Goal: Use online tool/utility: Utilize a website feature to perform a specific function

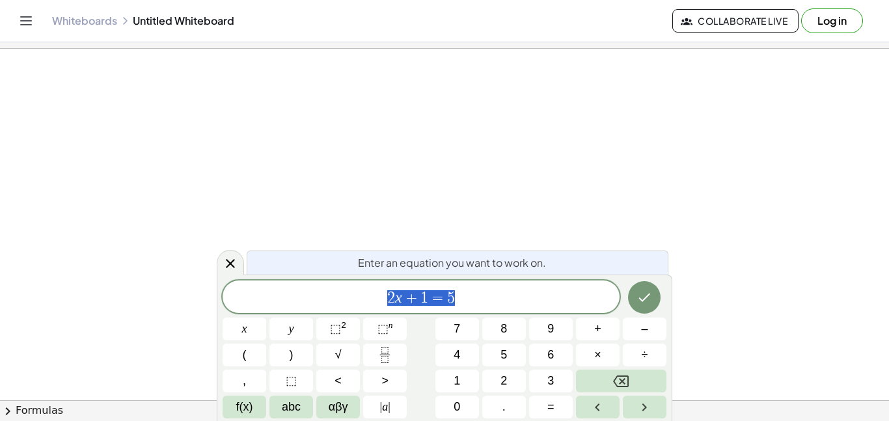
scroll to position [1, 0]
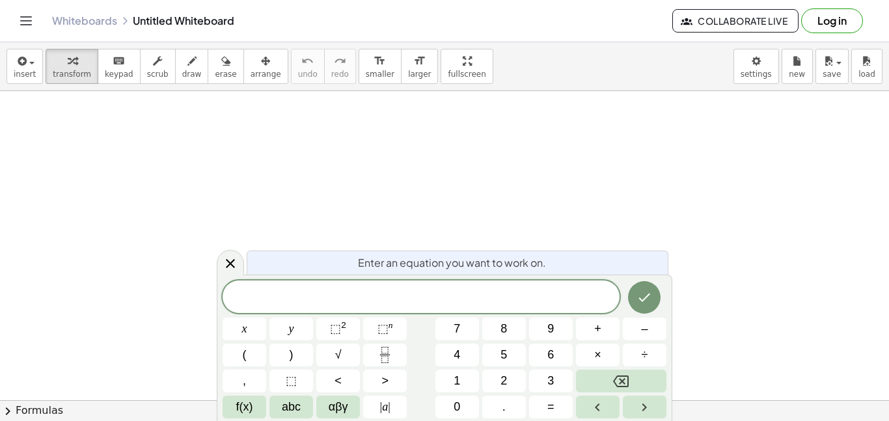
click at [395, 349] on button "Fraction" at bounding box center [385, 355] width 44 height 23
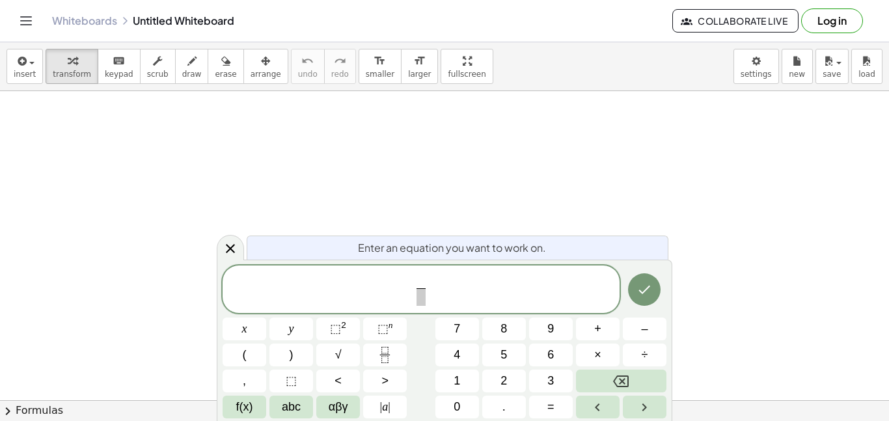
click at [244, 350] on span "(" at bounding box center [245, 355] width 4 height 18
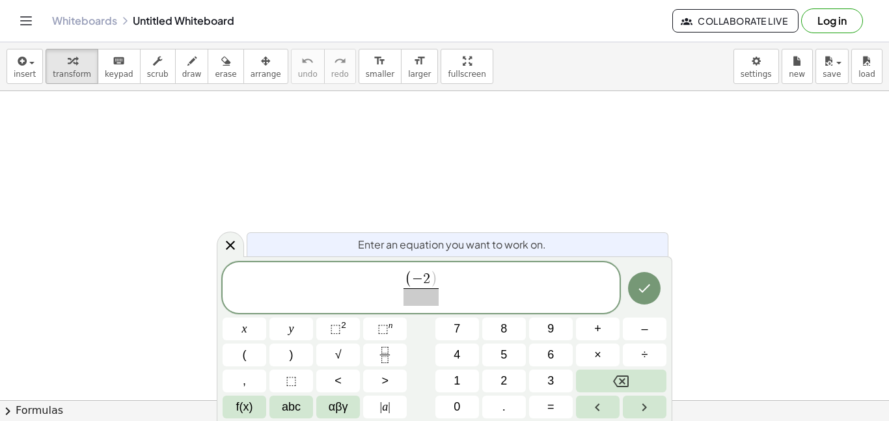
click at [301, 364] on button ")" at bounding box center [291, 355] width 44 height 23
click at [337, 329] on span "⬚" at bounding box center [335, 328] width 11 height 13
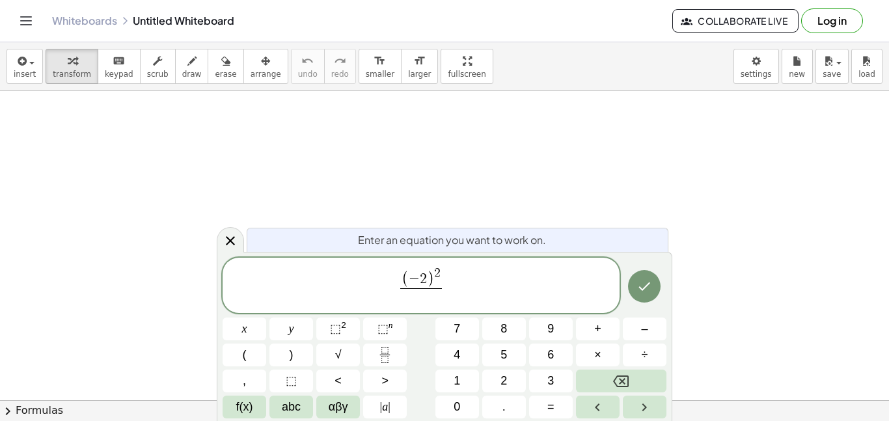
click at [455, 268] on span "( − 2 ) 2 ​ ​" at bounding box center [421, 287] width 397 height 42
click at [454, 269] on span "( − 2 ) 2 ​ ​" at bounding box center [421, 287] width 397 height 42
click at [448, 273] on span "( − 2 ) 2 ​ ​" at bounding box center [421, 287] width 397 height 42
click at [439, 274] on span "2" at bounding box center [437, 273] width 7 height 12
click at [426, 281] on span "− 2" at bounding box center [418, 280] width 18 height 14
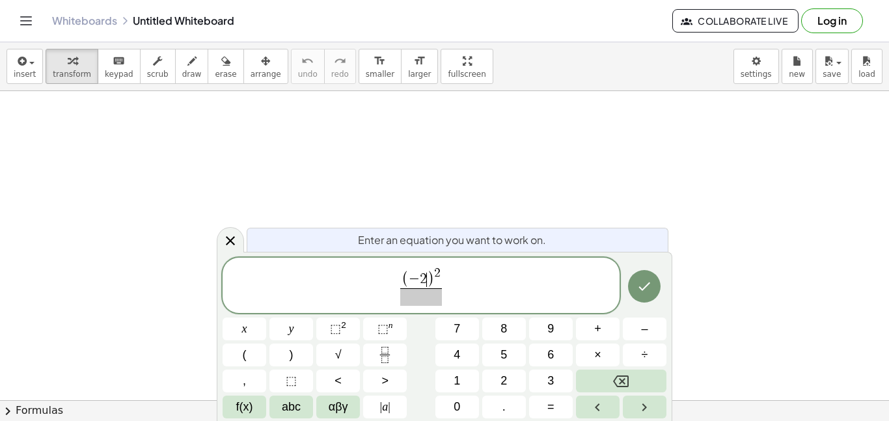
click at [437, 283] on span "( − 2 ​ ) 2" at bounding box center [421, 277] width 42 height 21
click at [448, 276] on span "( − 2 ) ​ 2 ​" at bounding box center [421, 287] width 397 height 42
click at [445, 275] on span "( − 2 ) 2 ​" at bounding box center [421, 286] width 48 height 39
click at [443, 274] on span "( − 2 ) 2 ​" at bounding box center [421, 286] width 48 height 39
click at [441, 277] on span "( − 2 ) 2" at bounding box center [421, 277] width 42 height 21
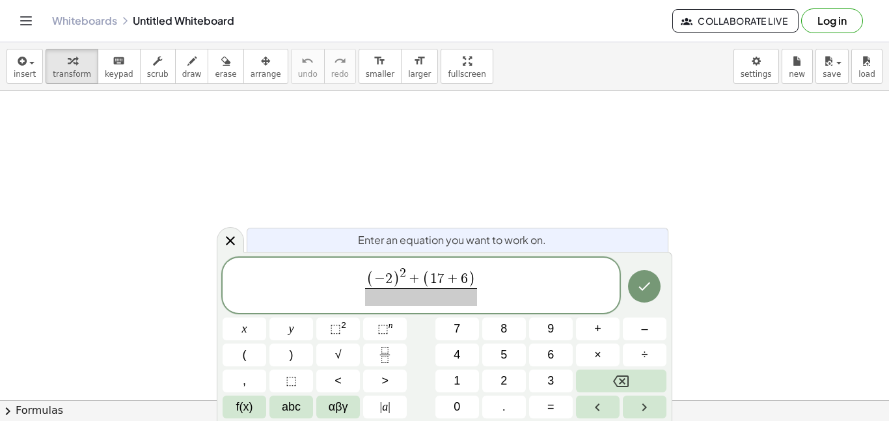
click at [407, 302] on span at bounding box center [421, 297] width 112 height 18
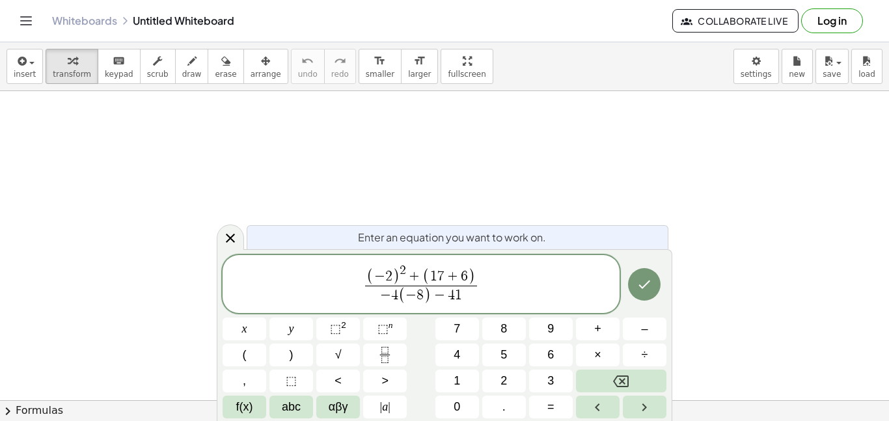
click at [635, 282] on button "Done" at bounding box center [644, 284] width 33 height 33
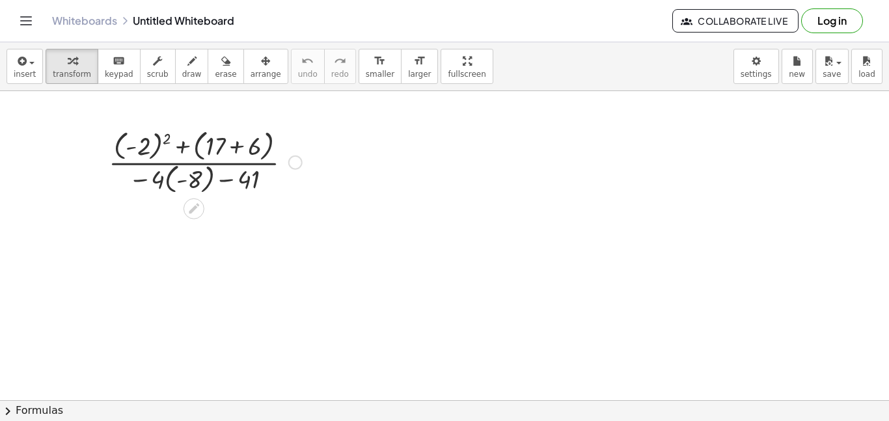
click at [142, 147] on div at bounding box center [205, 162] width 206 height 72
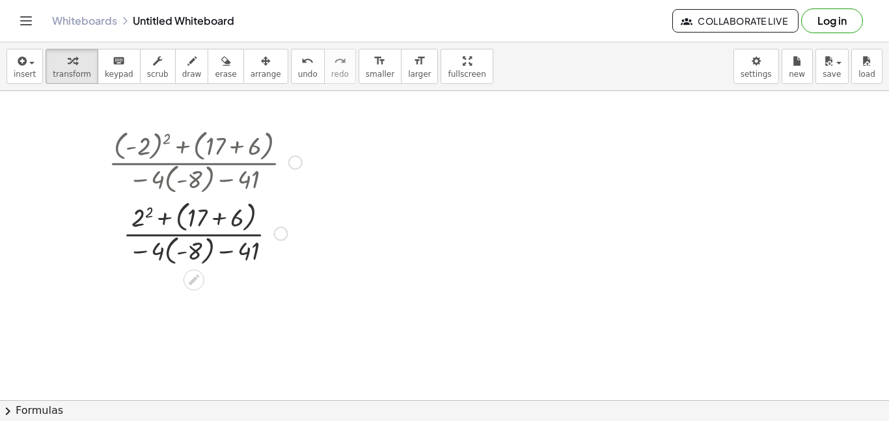
click at [145, 215] on div at bounding box center [205, 233] width 206 height 72
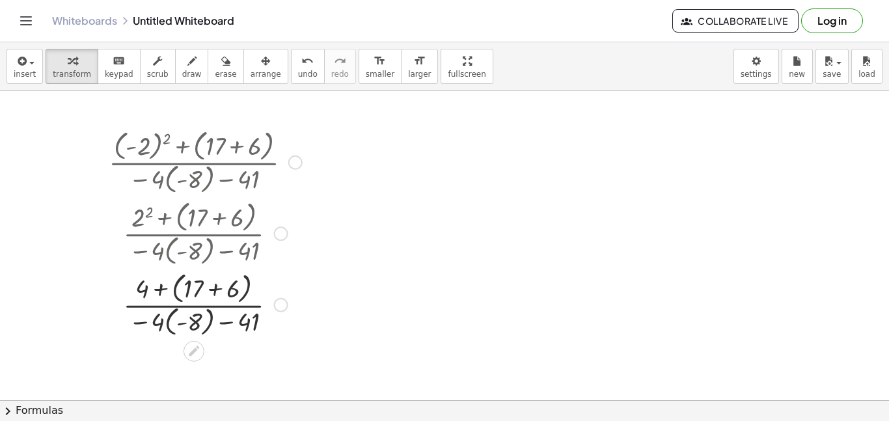
click at [212, 290] on div at bounding box center [205, 304] width 206 height 72
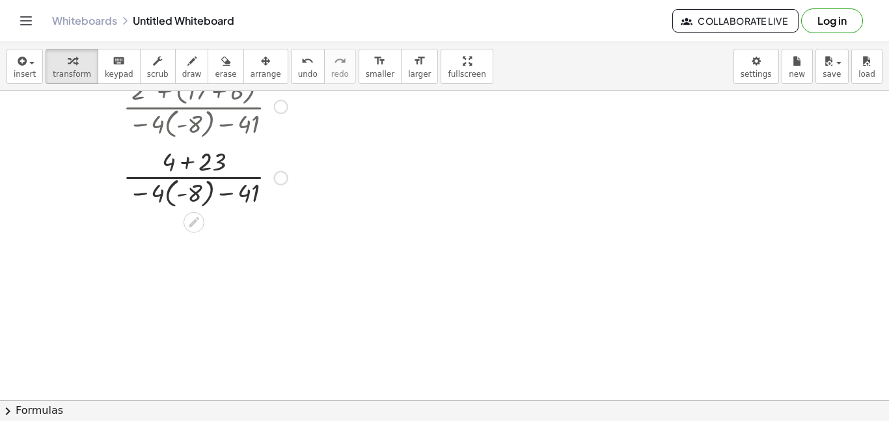
scroll to position [133, 0]
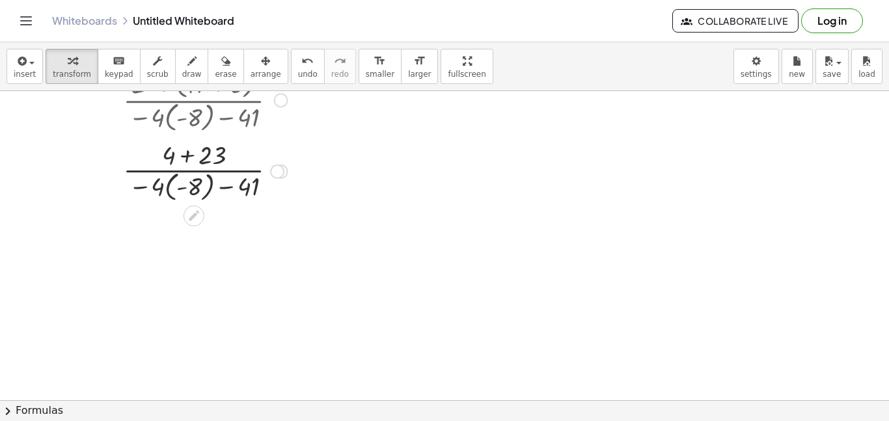
click at [169, 187] on div at bounding box center [205, 171] width 206 height 68
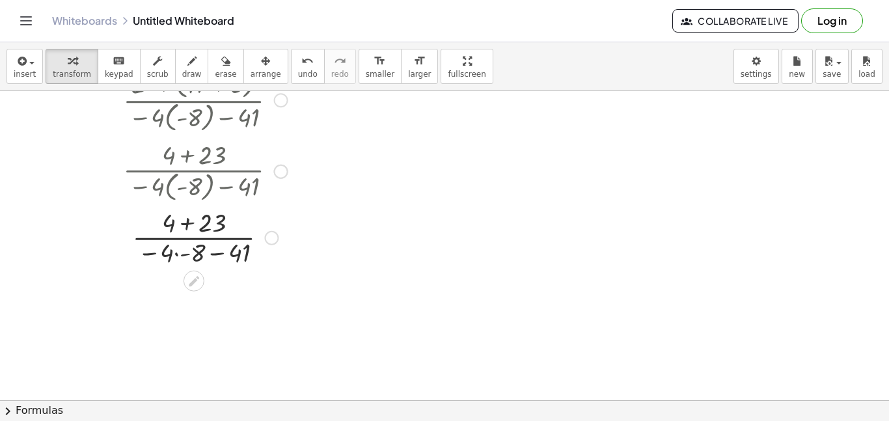
click at [180, 254] on div at bounding box center [205, 236] width 206 height 65
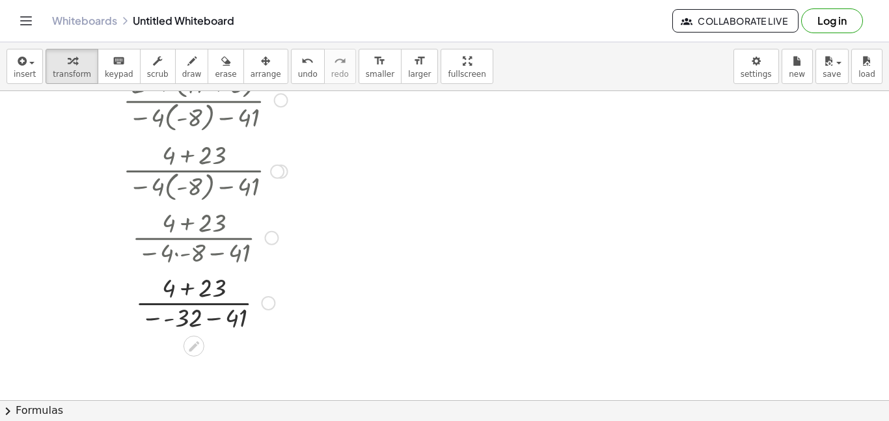
click at [189, 289] on div at bounding box center [205, 301] width 206 height 65
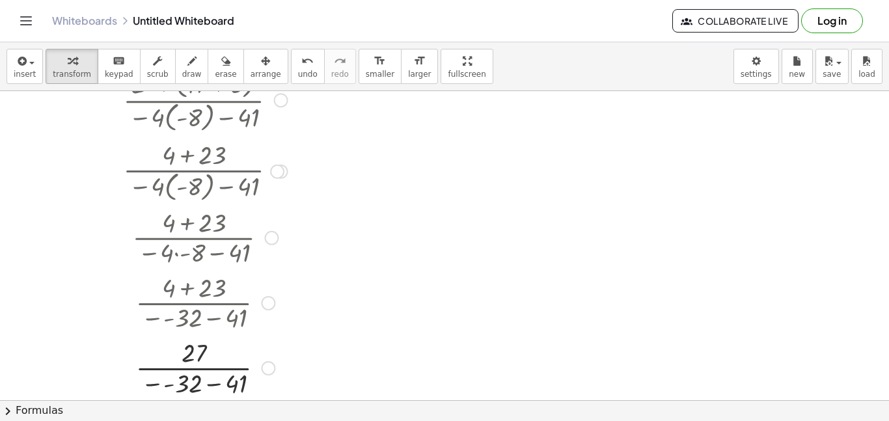
click at [202, 381] on div at bounding box center [205, 367] width 206 height 65
click at [188, 385] on div at bounding box center [205, 367] width 206 height 65
click at [189, 385] on div at bounding box center [205, 367] width 206 height 65
click at [200, 368] on div at bounding box center [205, 367] width 206 height 65
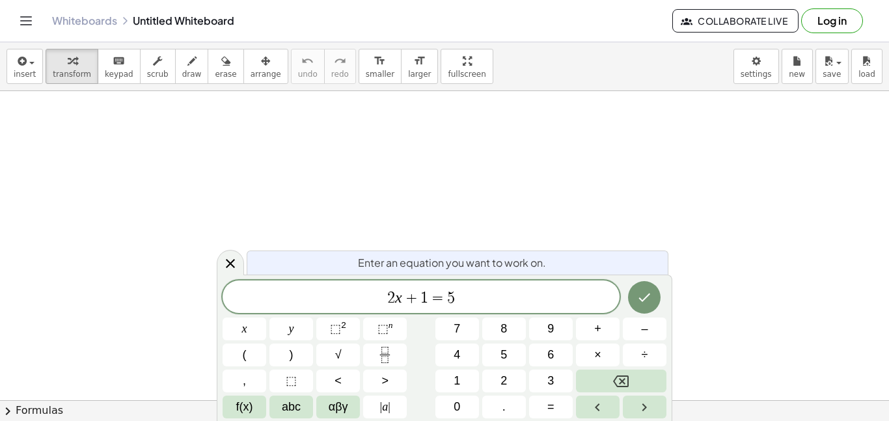
scroll to position [1, 0]
click at [479, 289] on span "2 x + 1 = 5 ​" at bounding box center [421, 298] width 397 height 18
click at [387, 409] on span "| a |" at bounding box center [385, 407] width 10 height 18
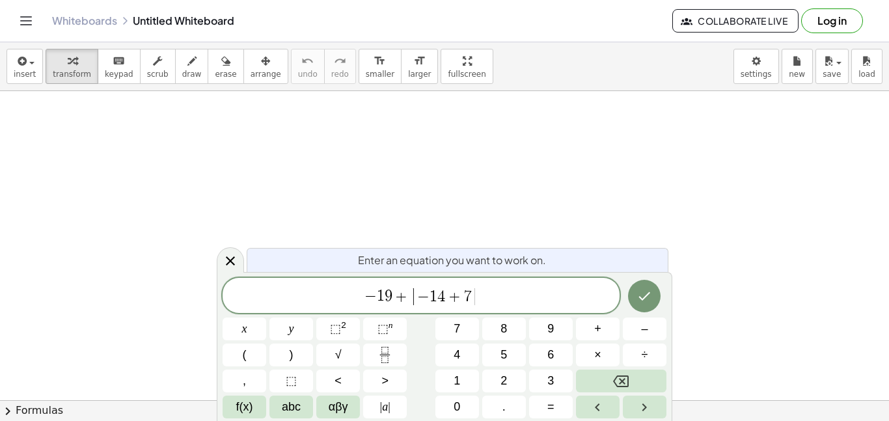
click at [391, 402] on span "|" at bounding box center [389, 406] width 3 height 13
click at [341, 324] on span "⬚" at bounding box center [335, 328] width 11 height 13
